Goal: Information Seeking & Learning: Learn about a topic

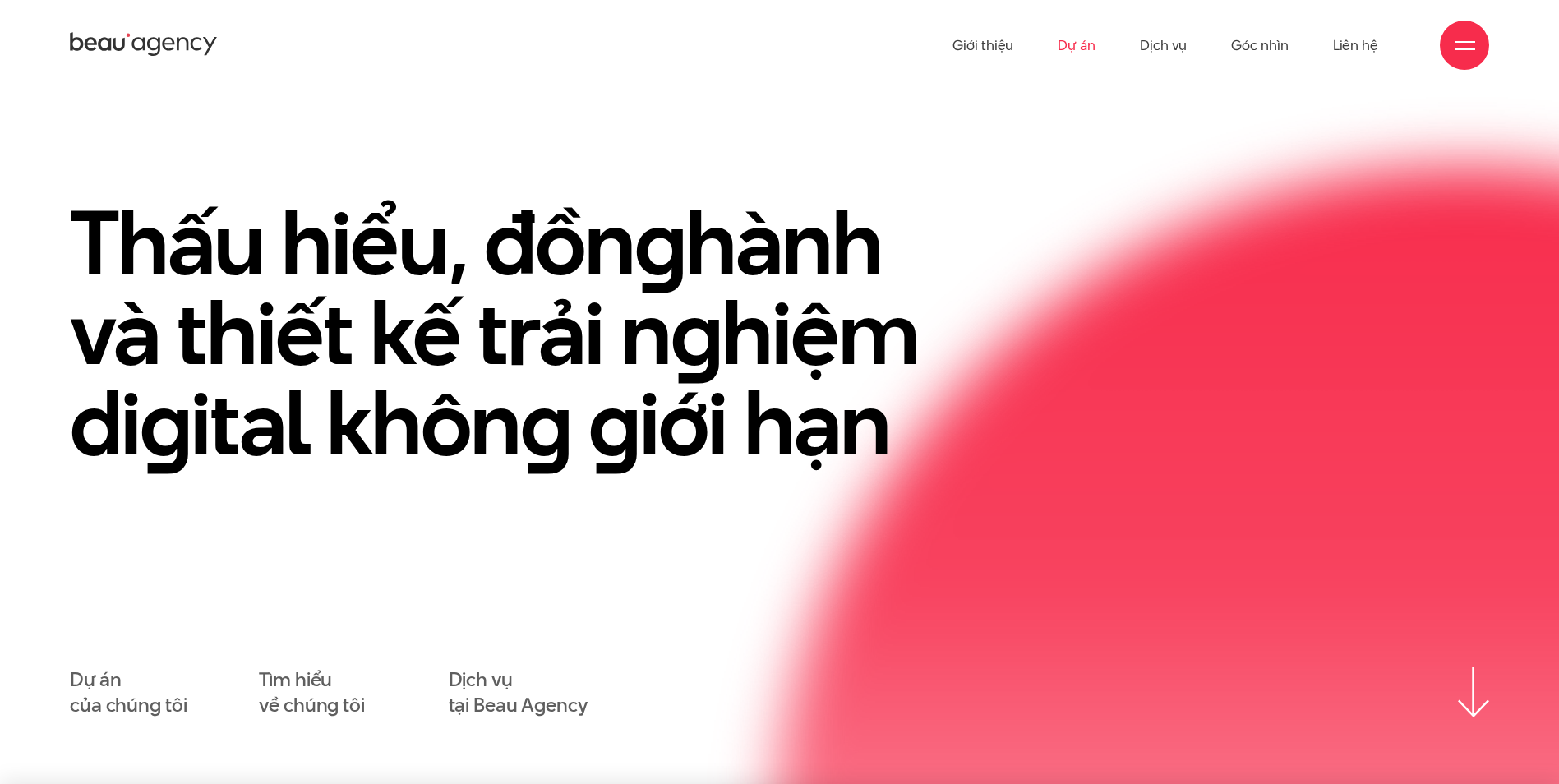
click at [1070, 49] on link "Dự án" at bounding box center [1076, 45] width 38 height 91
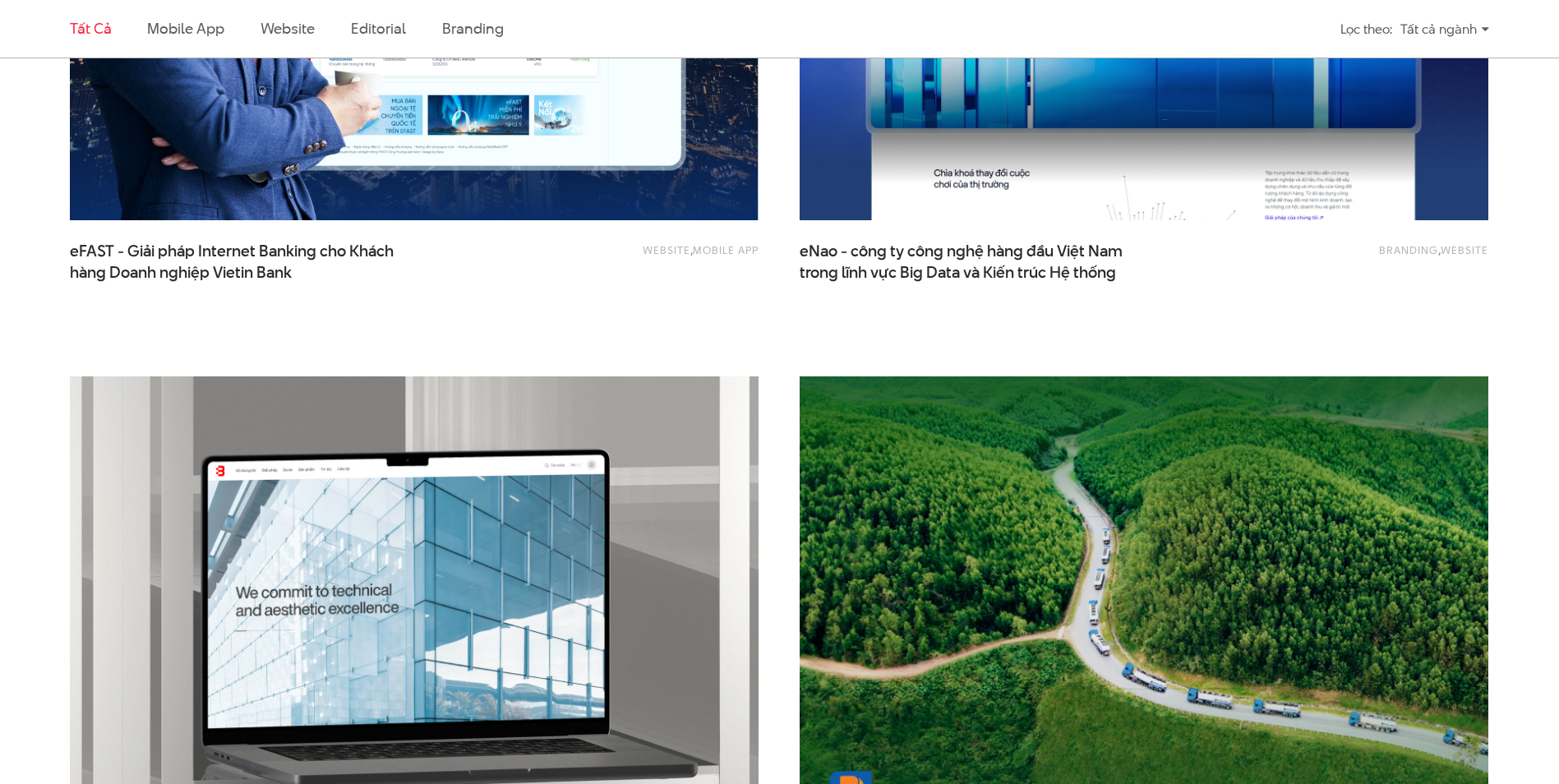
scroll to position [4065, 0]
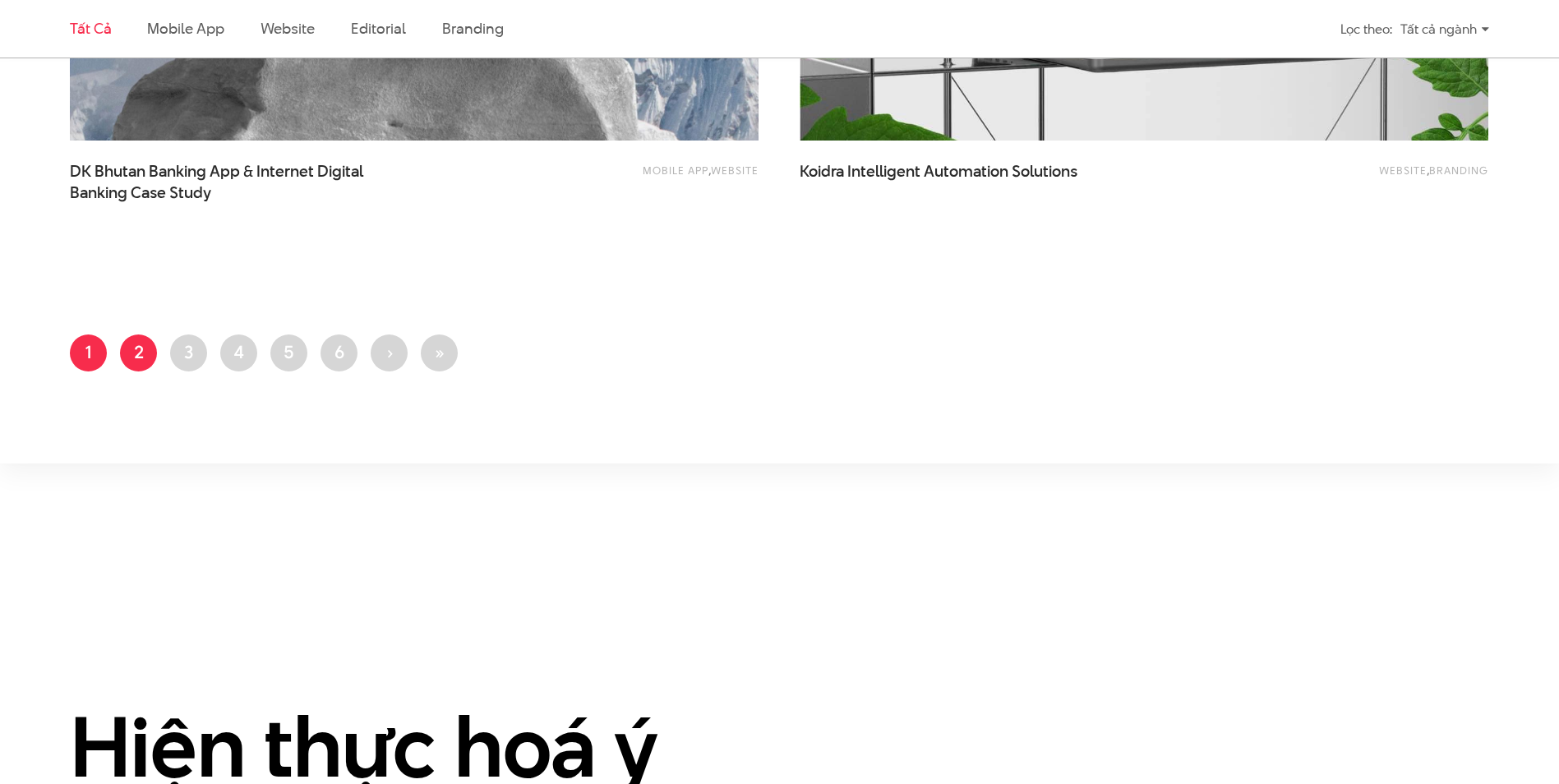
click at [144, 352] on link "Trang 2" at bounding box center [139, 353] width 37 height 37
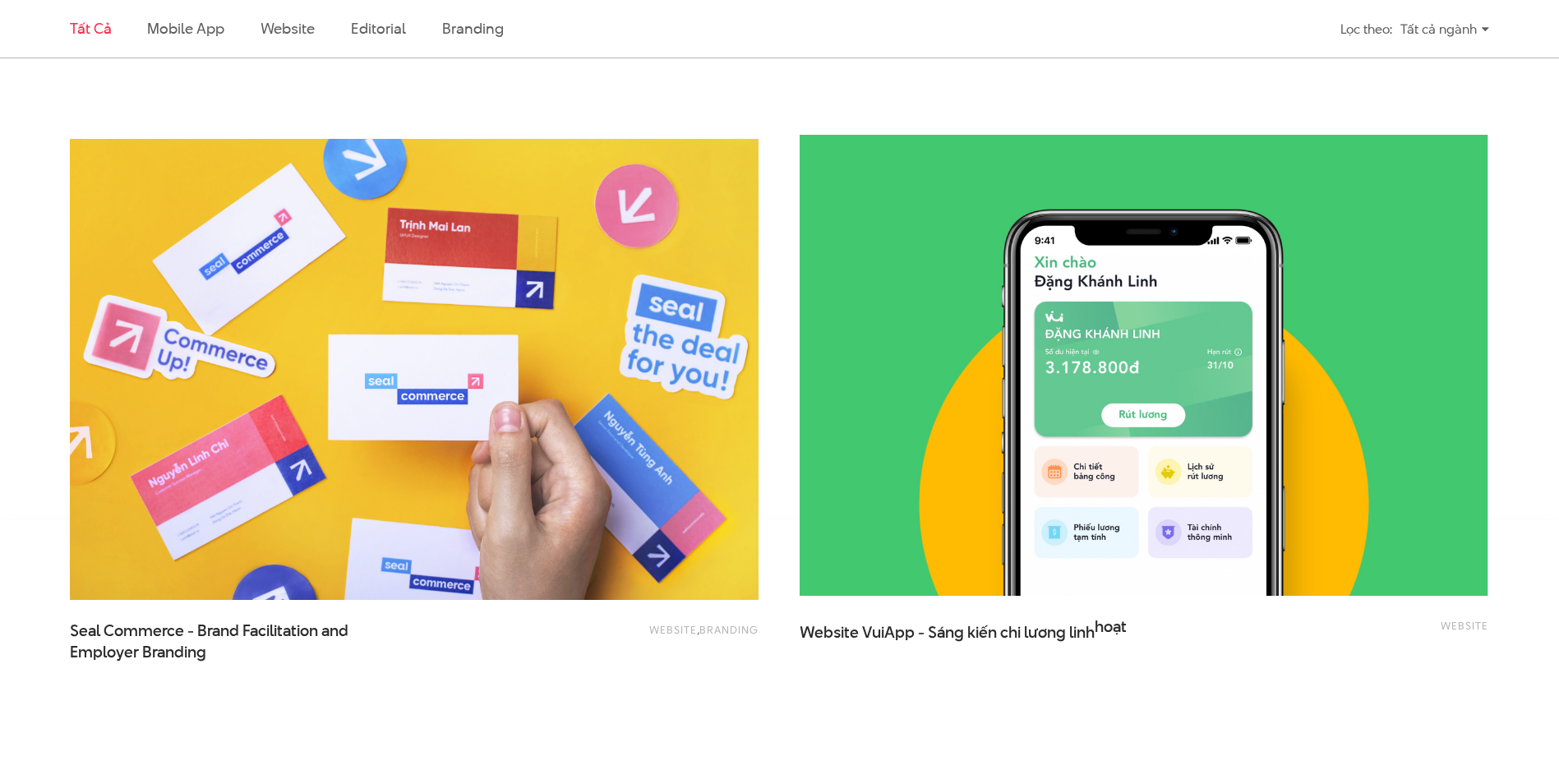
scroll to position [4219, 0]
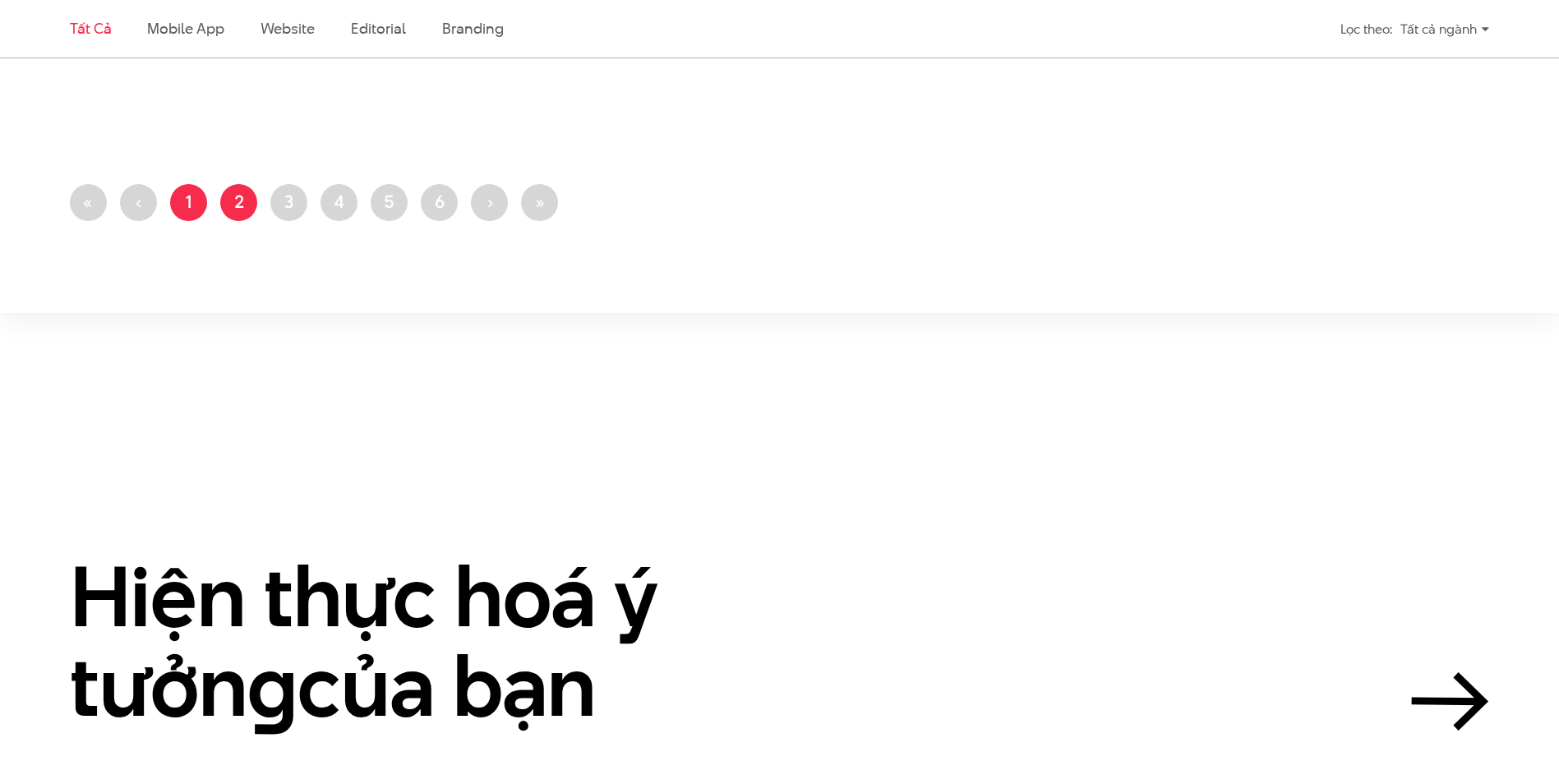
click at [185, 206] on link "Trang 1" at bounding box center [189, 202] width 37 height 37
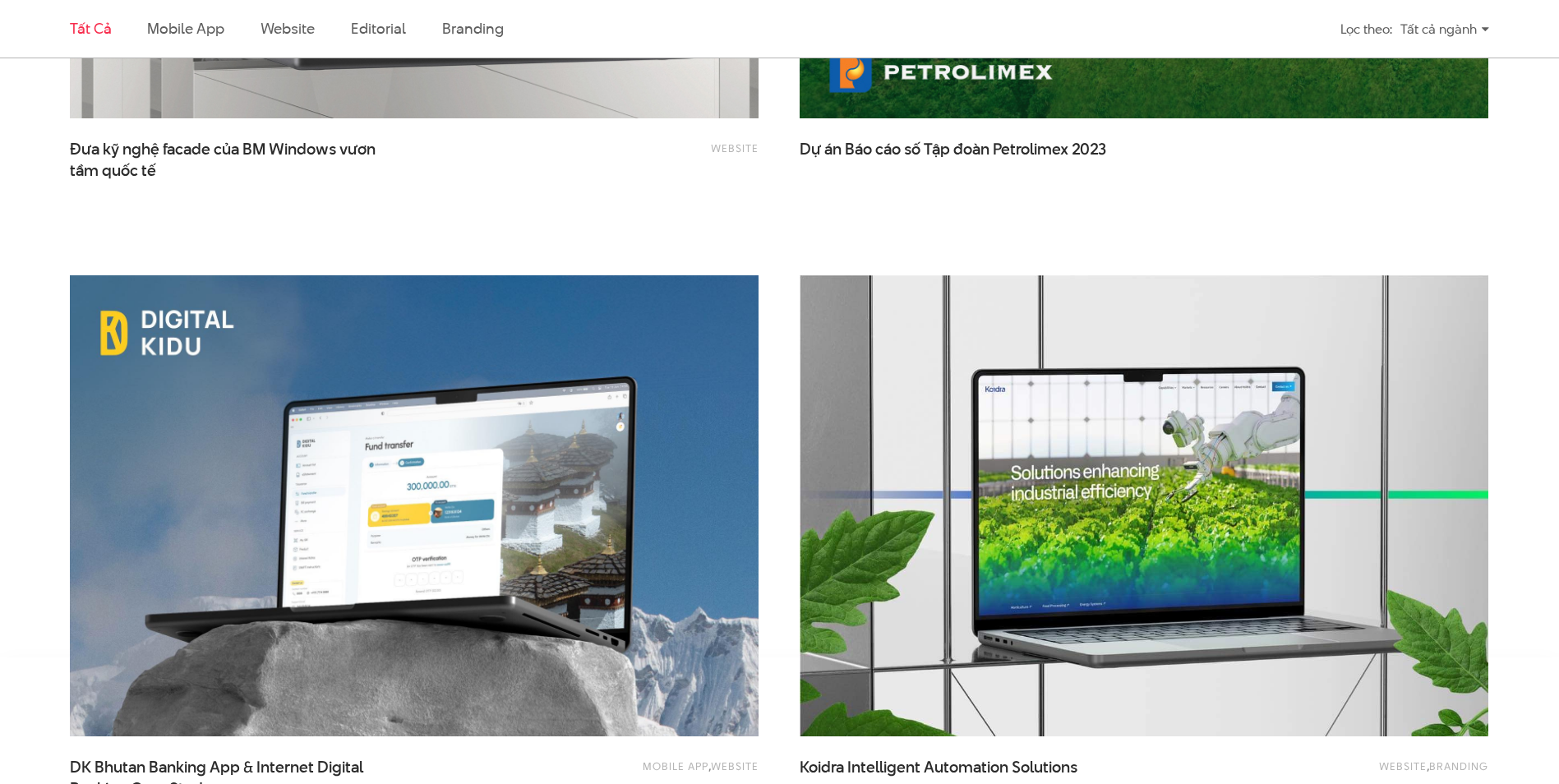
scroll to position [3476, 0]
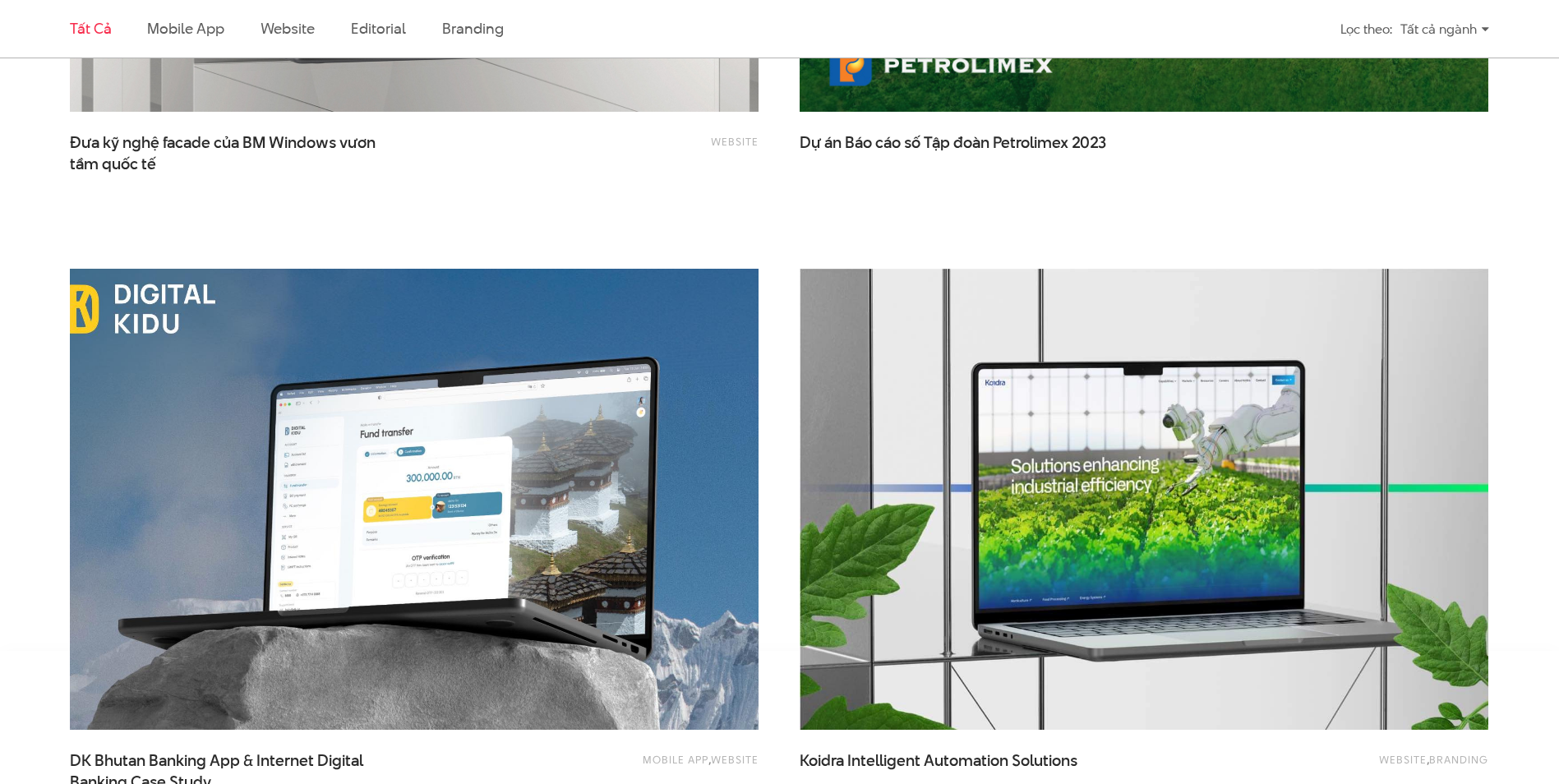
click at [549, 454] on img at bounding box center [414, 500] width 758 height 508
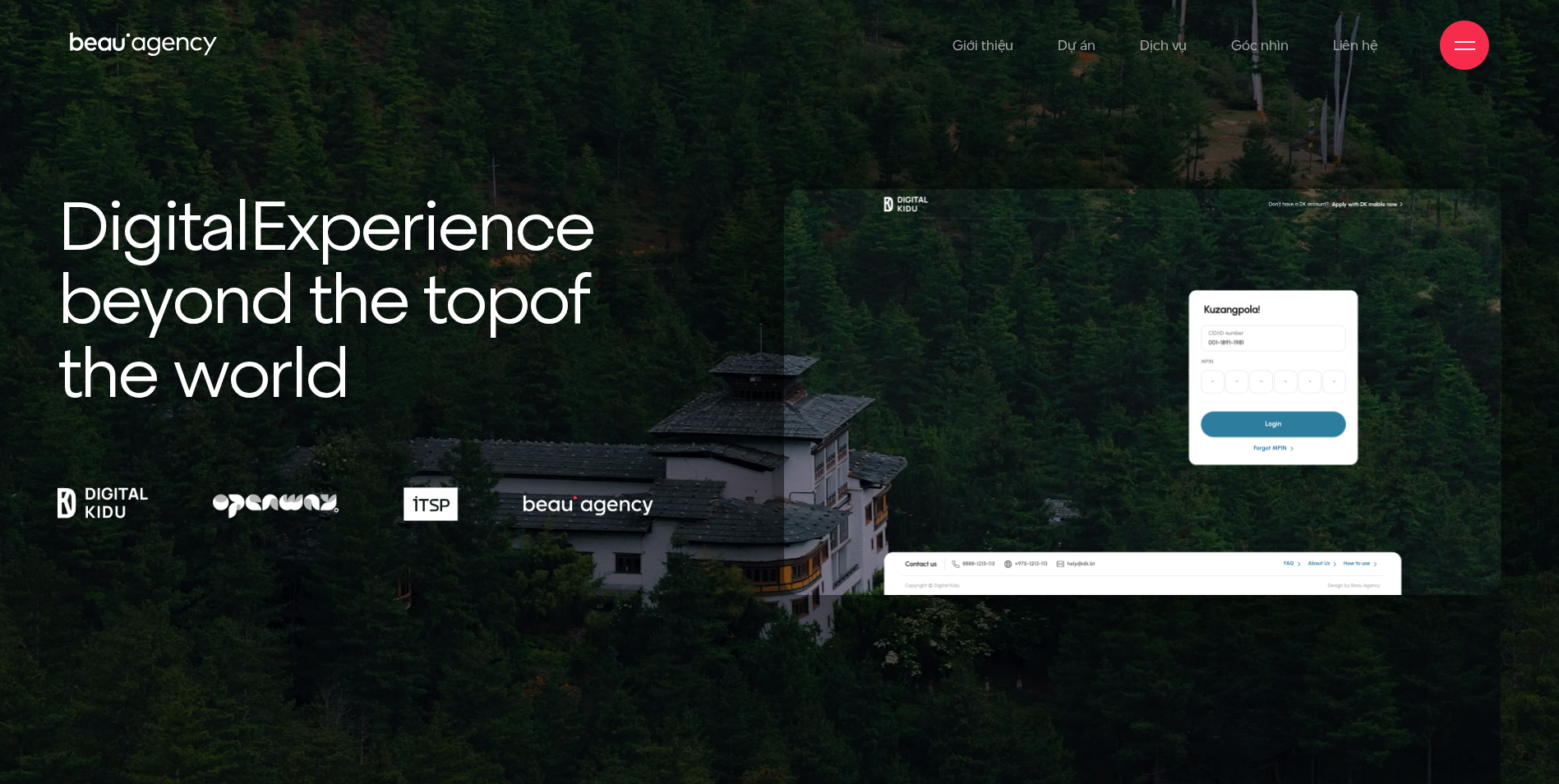
click at [1296, 140] on div "Digital Experience beyond the top of the world * Video source: COMO Hotel & Res…" at bounding box center [779, 392] width 1559 height 784
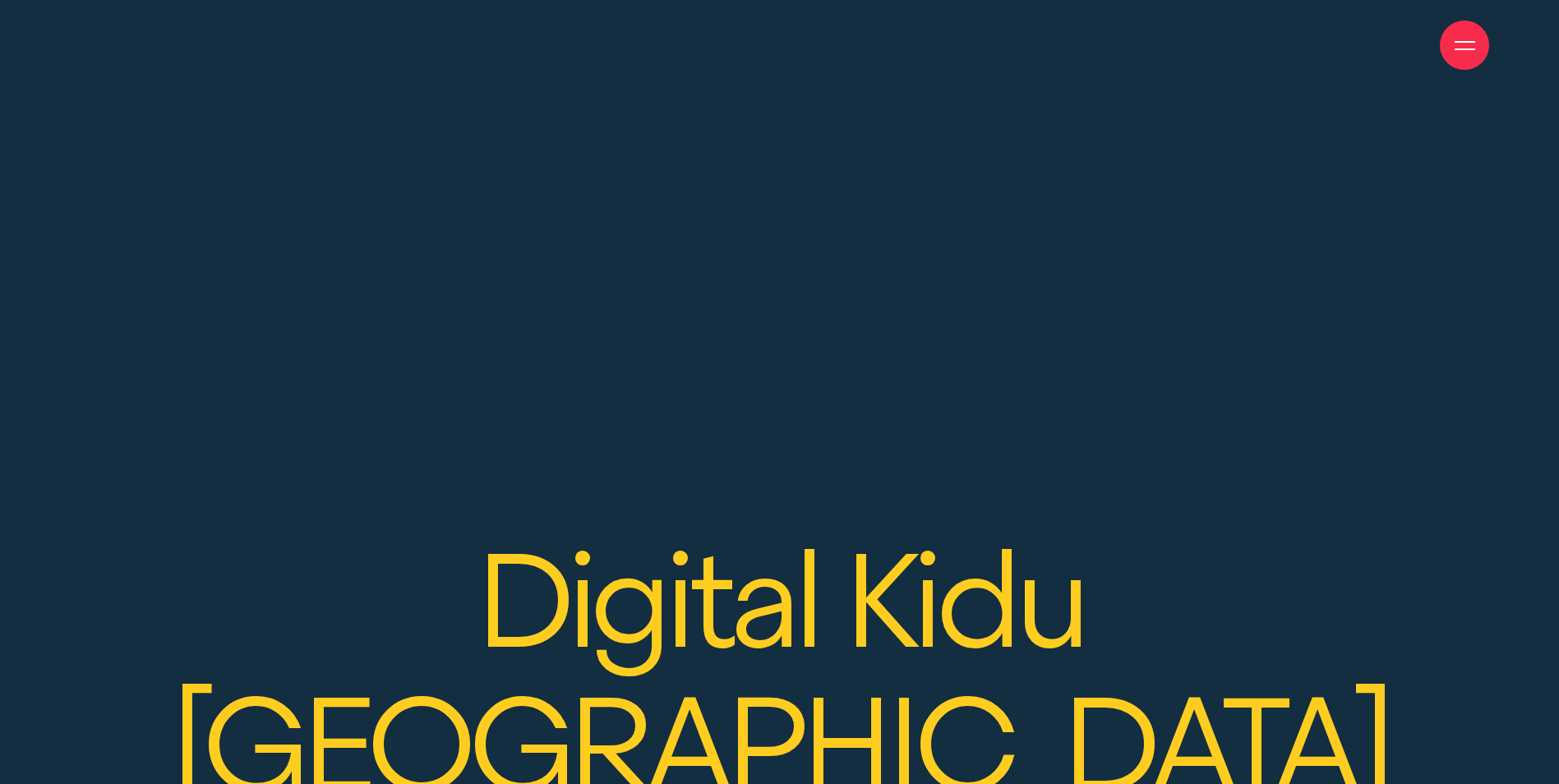
scroll to position [25698, 0]
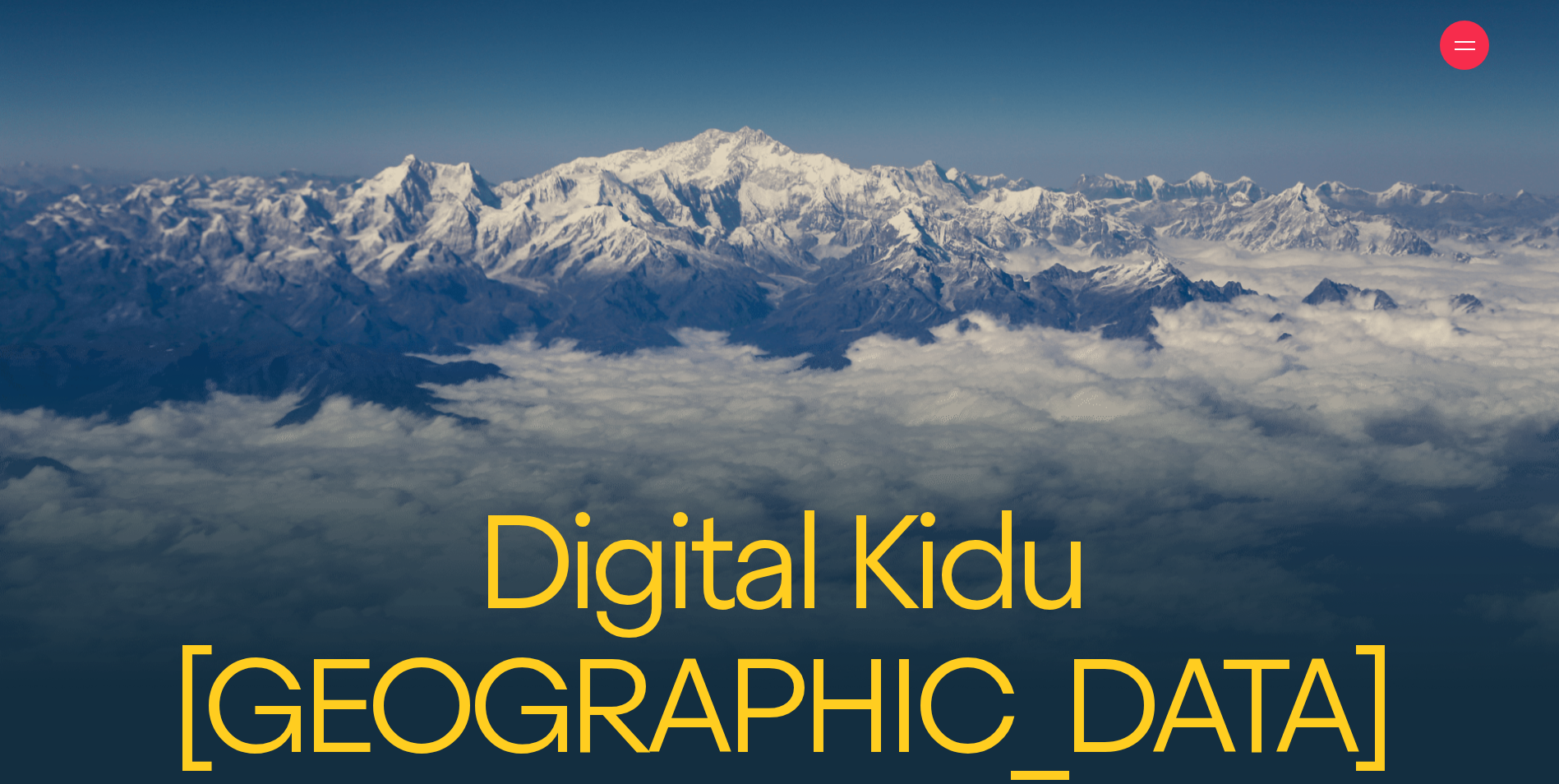
drag, startPoint x: 493, startPoint y: 298, endPoint x: 949, endPoint y: 639, distance: 569.4
click at [949, 639] on h2 "Digital Kidu Bhutan Banking App & Internet Banking Case Study" at bounding box center [779, 776] width 1444 height 573
drag, startPoint x: 944, startPoint y: 639, endPoint x: 428, endPoint y: 323, distance: 605.1
click at [428, 490] on h2 "Digital Kidu Bhutan Banking App & Internet Banking Case Study" at bounding box center [779, 776] width 1444 height 573
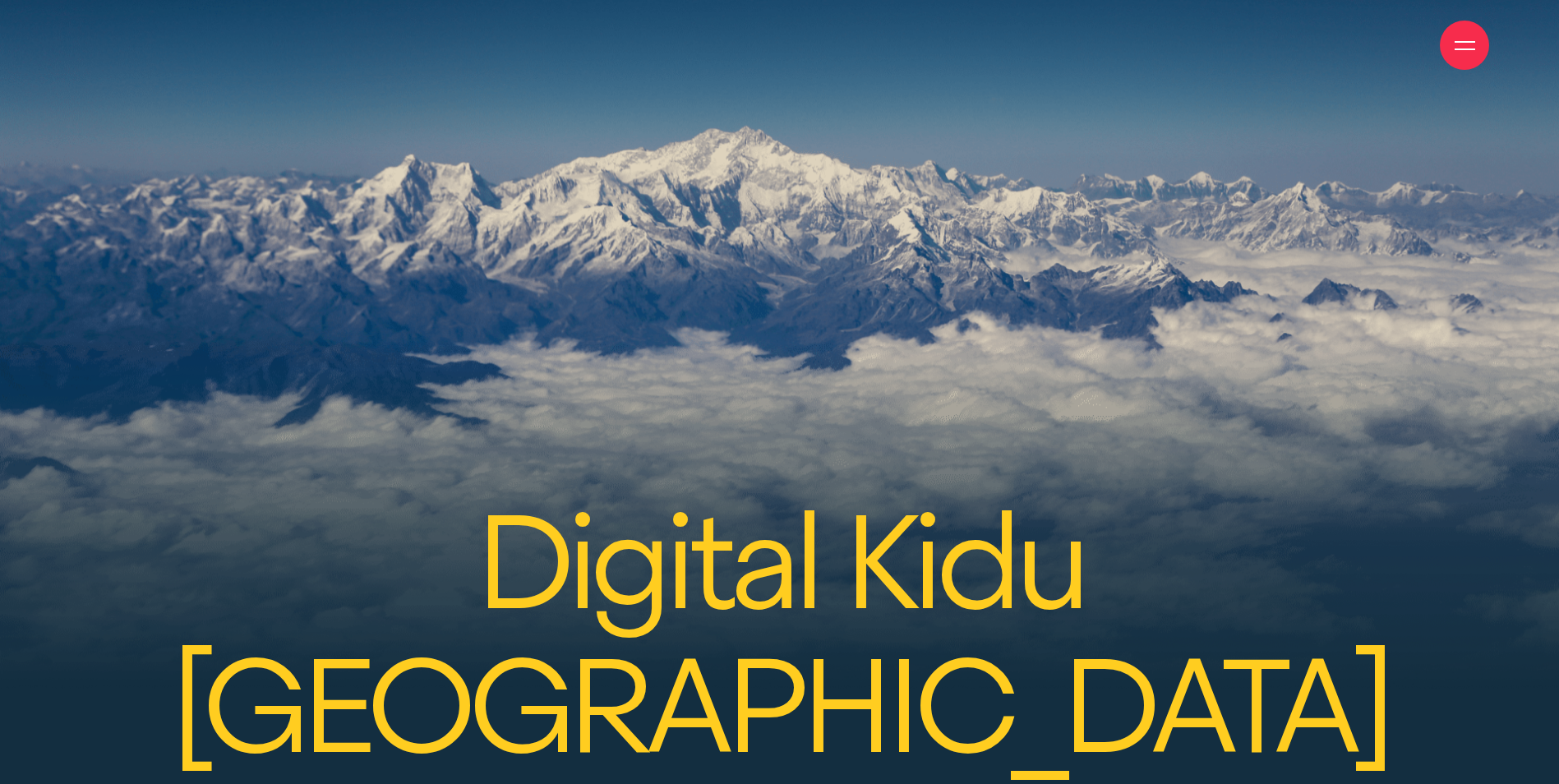
click at [428, 490] on strong "Digital Kidu Bhutan" at bounding box center [779, 633] width 1444 height 287
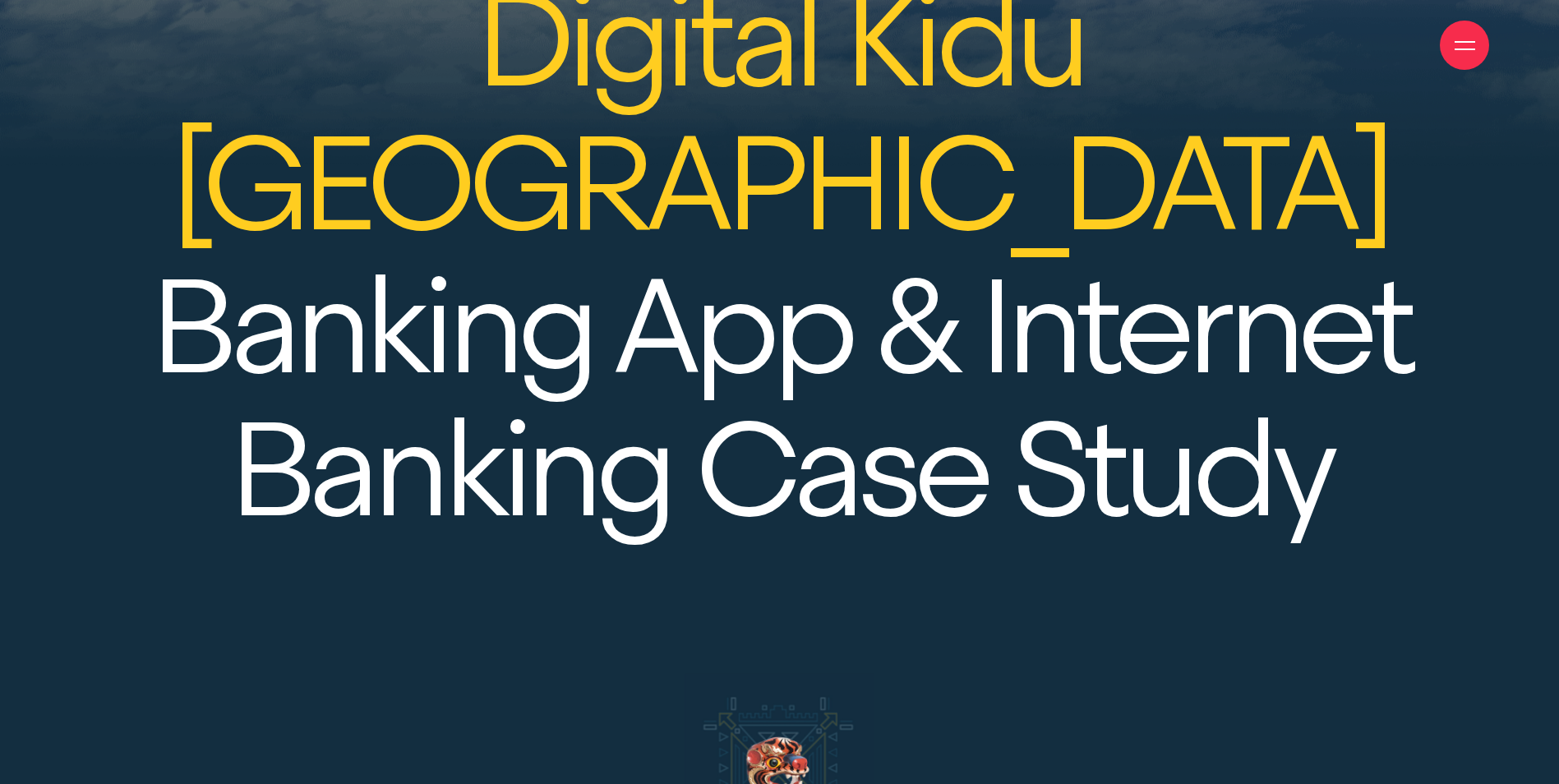
scroll to position [26437, 0]
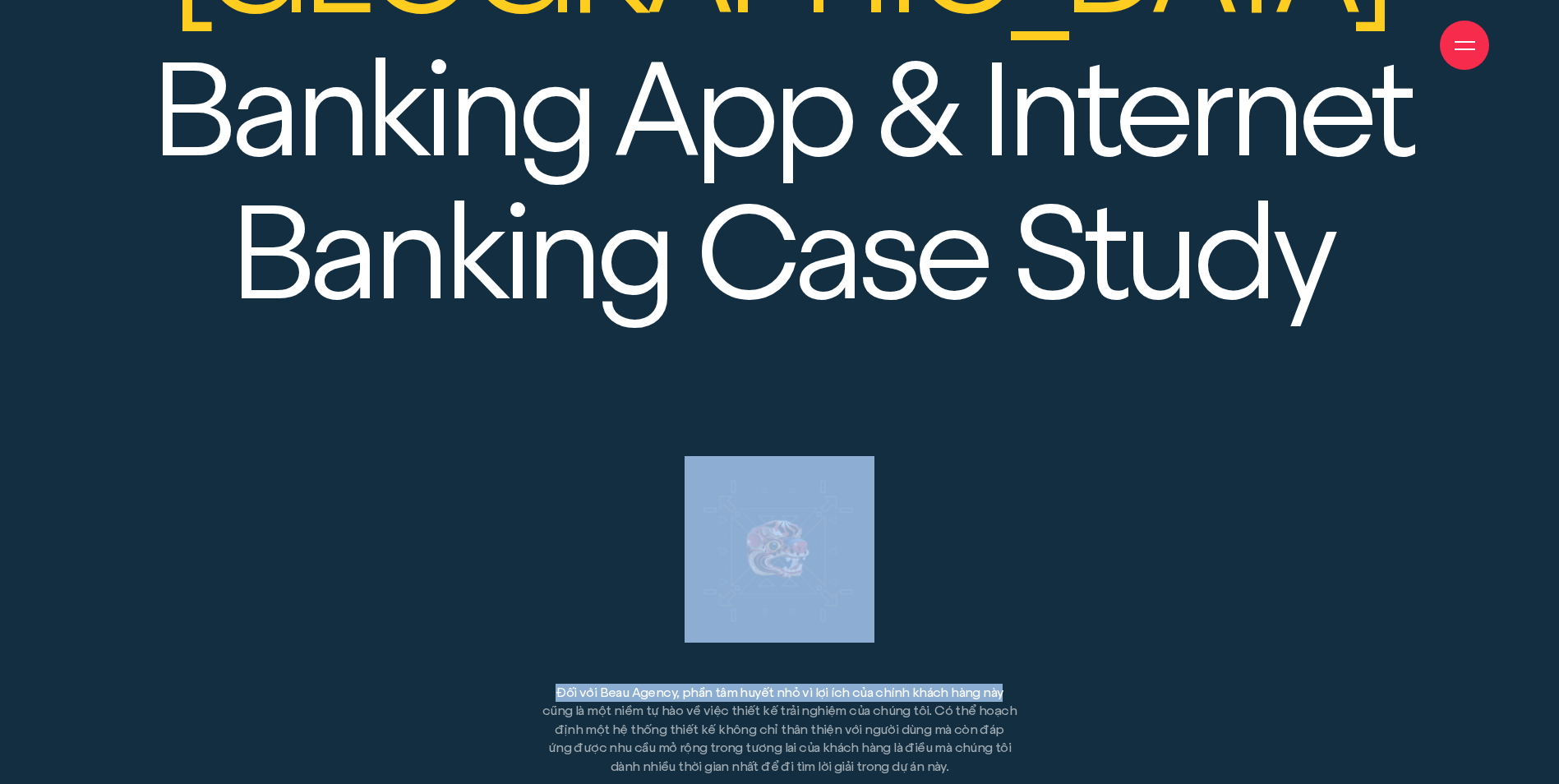
drag, startPoint x: 638, startPoint y: 154, endPoint x: 1045, endPoint y: 276, distance: 424.9
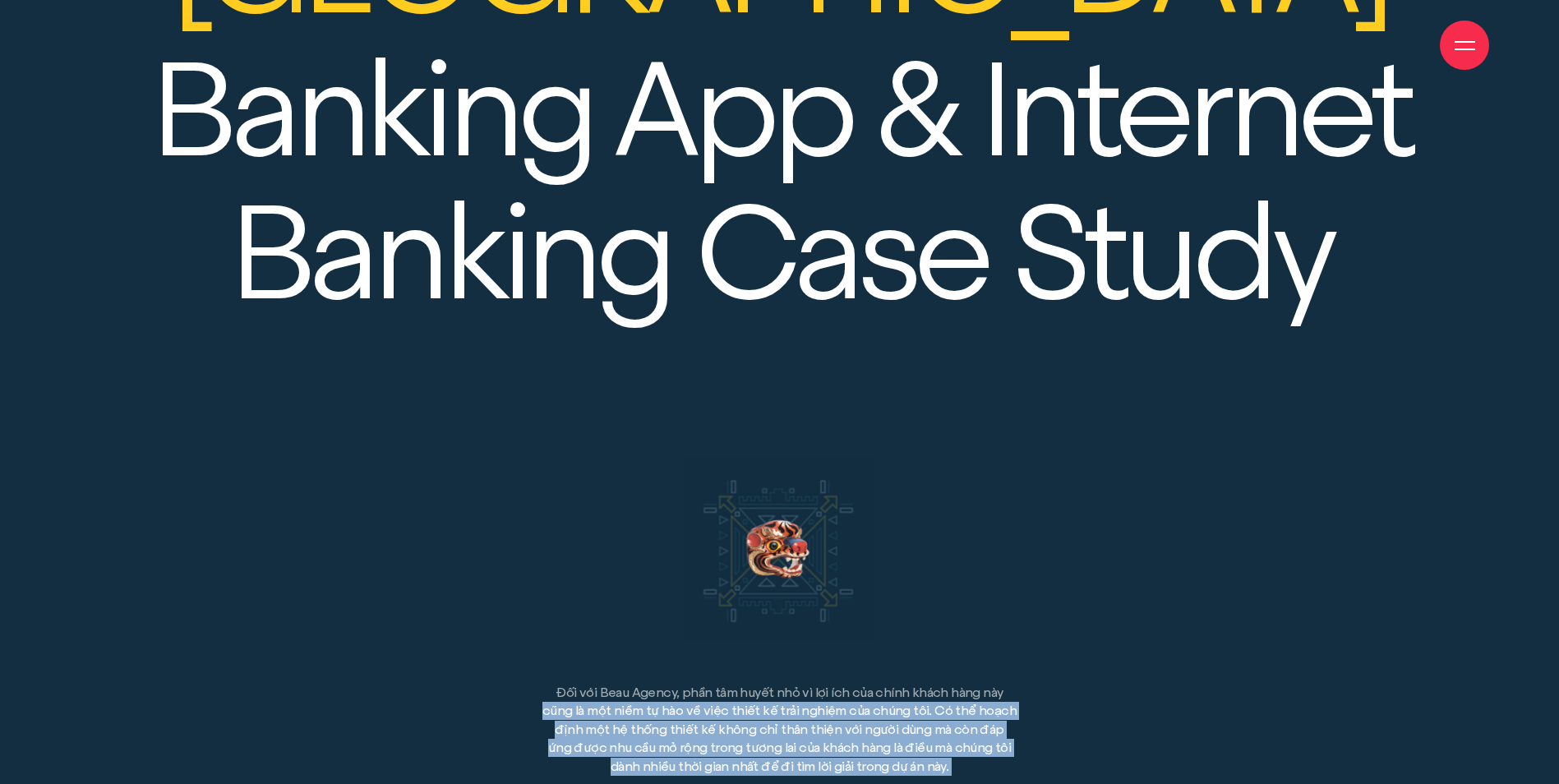
drag, startPoint x: 1045, startPoint y: 276, endPoint x: 1109, endPoint y: 500, distance: 233.0
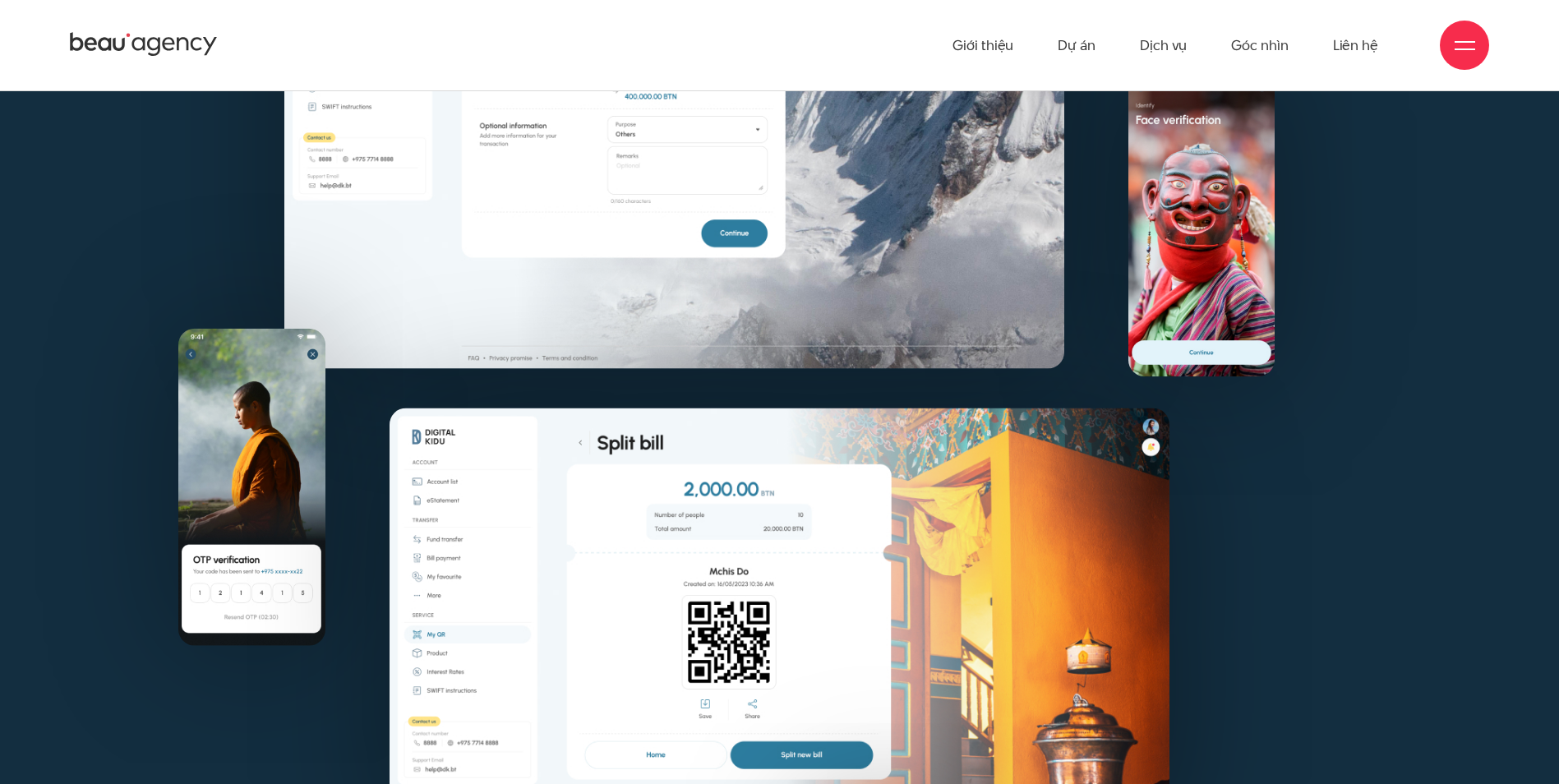
scroll to position [22857, 0]
